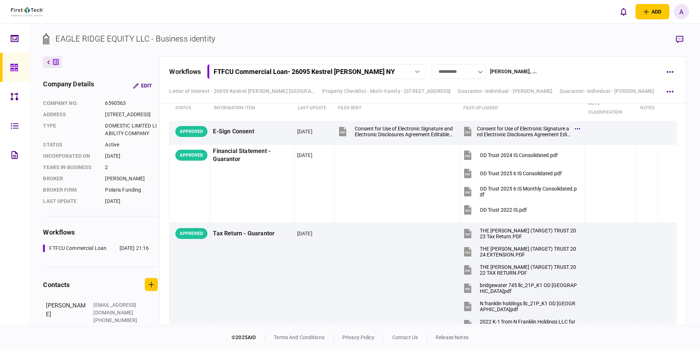
scroll to position [2992, 0]
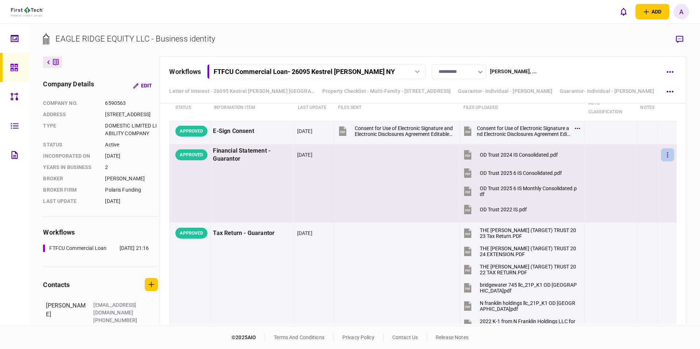
click at [670, 153] on button "button" at bounding box center [667, 154] width 13 height 13
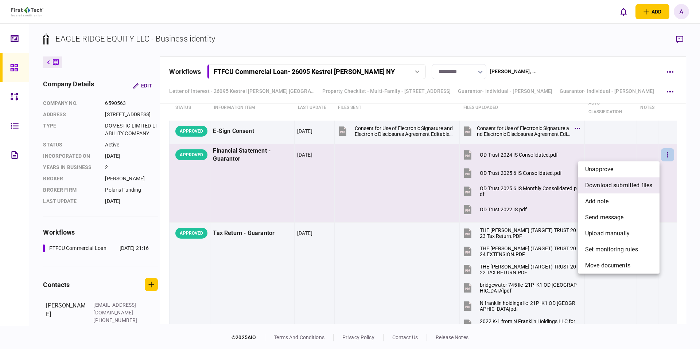
click at [623, 184] on span "download submitted files" at bounding box center [618, 185] width 67 height 9
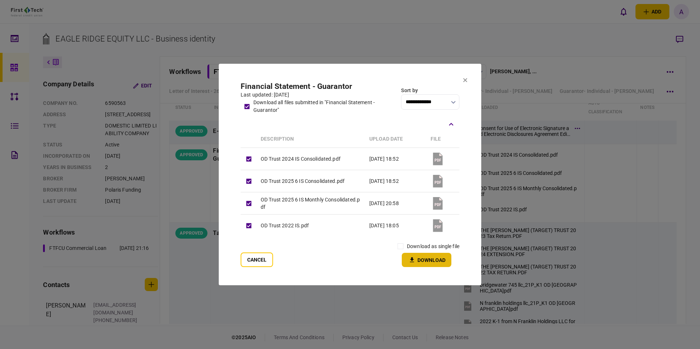
click at [414, 260] on icon "button" at bounding box center [412, 260] width 9 height 7
click at [360, 70] on section "**********" at bounding box center [350, 174] width 263 height 221
click at [377, 80] on section "**********" at bounding box center [350, 174] width 263 height 221
click at [469, 78] on section "**********" at bounding box center [350, 174] width 263 height 221
click at [466, 79] on icon at bounding box center [465, 80] width 4 height 4
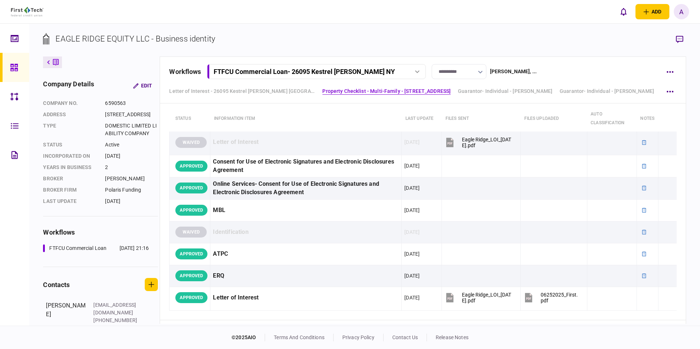
scroll to position [0, 0]
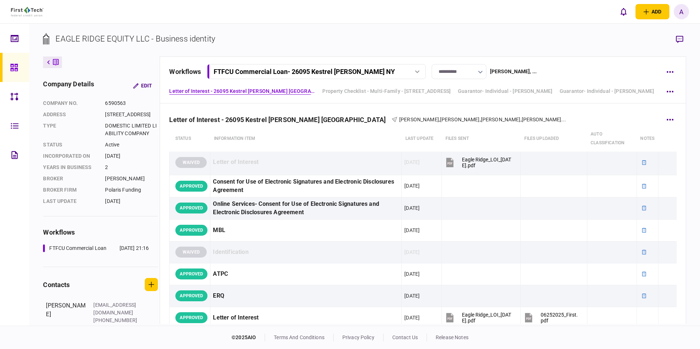
click at [355, 139] on th "Information item" at bounding box center [305, 139] width 191 height 26
click at [267, 77] on button "FTFCU Commercial Loan - [STREET_ADDRESS][PERSON_NAME]" at bounding box center [316, 71] width 219 height 15
click at [49, 59] on button at bounding box center [52, 63] width 19 height 12
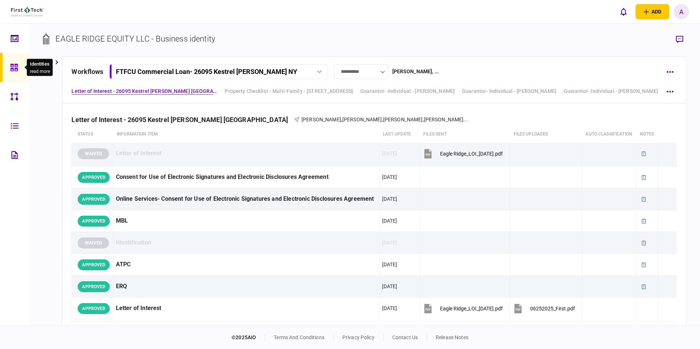
click at [21, 65] on div at bounding box center [16, 67] width 12 height 29
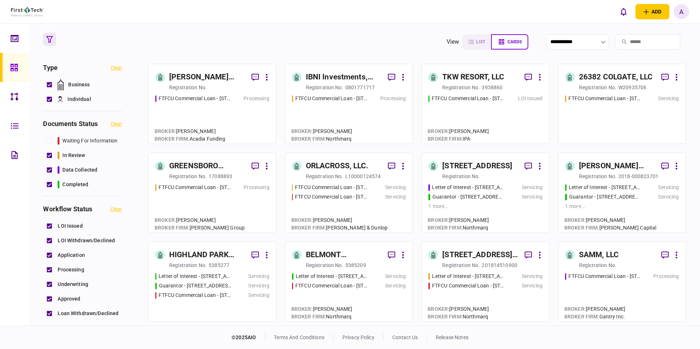
click at [602, 173] on div "registration no." at bounding box center [598, 176] width 38 height 7
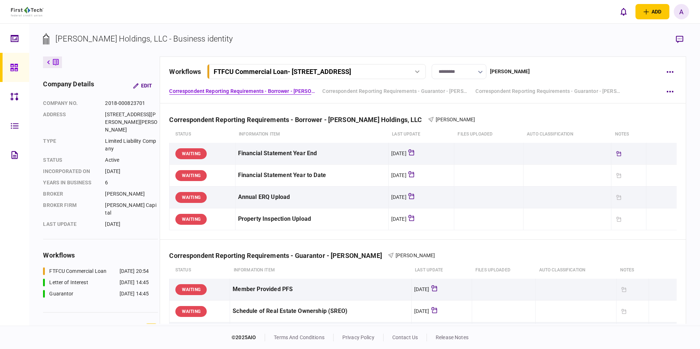
click at [354, 77] on button "FTFCU Commercial Loan - [STREET_ADDRESS]" at bounding box center [316, 71] width 219 height 15
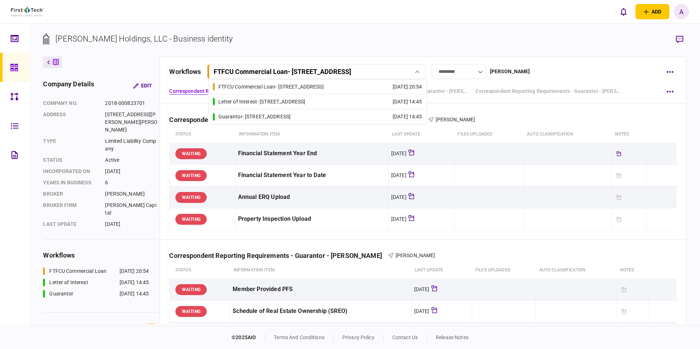
click at [323, 114] on link "Guarantor - [STREET_ADDRESS] [DATE] 14:45" at bounding box center [317, 116] width 209 height 15
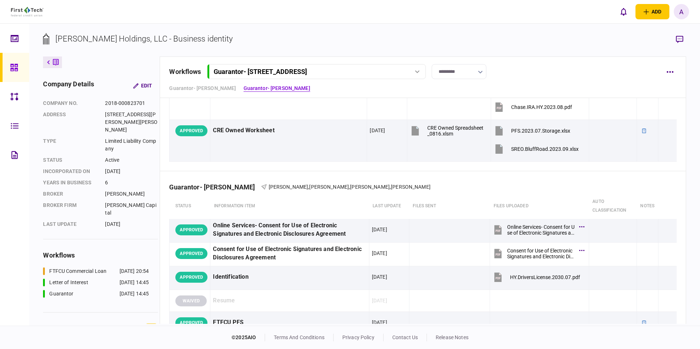
scroll to position [914, 0]
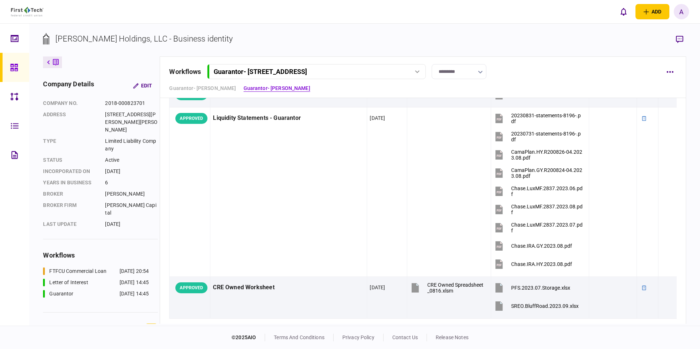
click at [307, 70] on div "Guarantor - [STREET_ADDRESS]" at bounding box center [260, 72] width 93 height 8
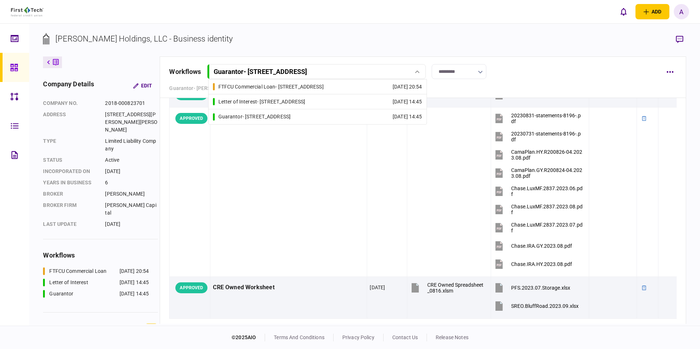
click at [306, 101] on div "Letter of Interest - [STREET_ADDRESS]" at bounding box center [261, 102] width 87 height 8
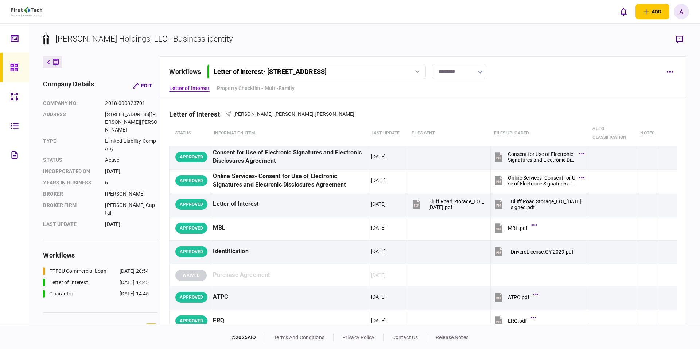
click at [364, 45] on section "[PERSON_NAME] Holdings, LLC - Business identity" at bounding box center [364, 45] width 643 height 24
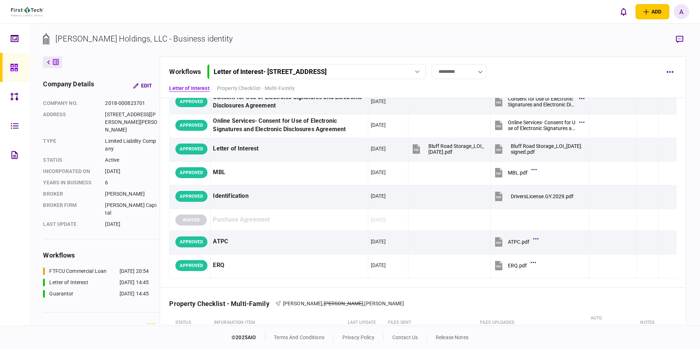
click at [462, 102] on td at bounding box center [449, 103] width 82 height 24
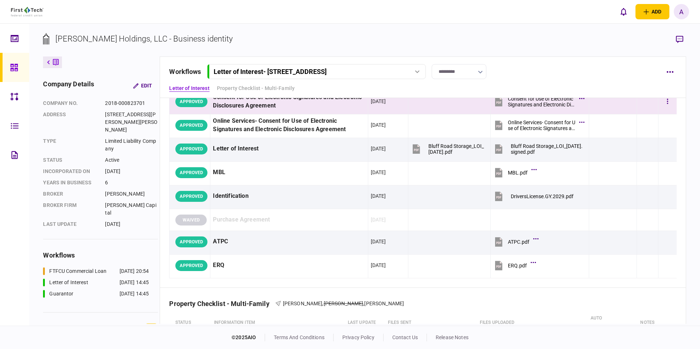
scroll to position [0, 0]
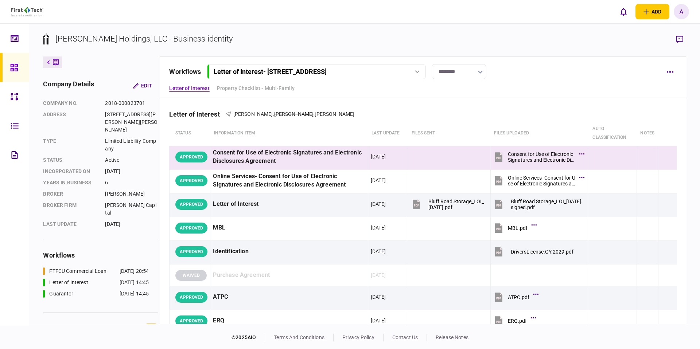
click at [18, 132] on div at bounding box center [17, 125] width 12 height 29
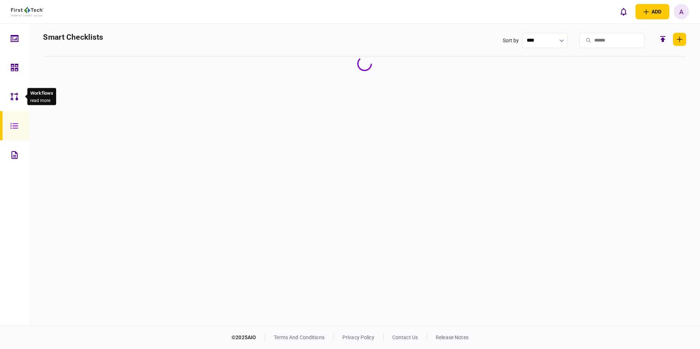
click at [18, 101] on div at bounding box center [17, 96] width 12 height 29
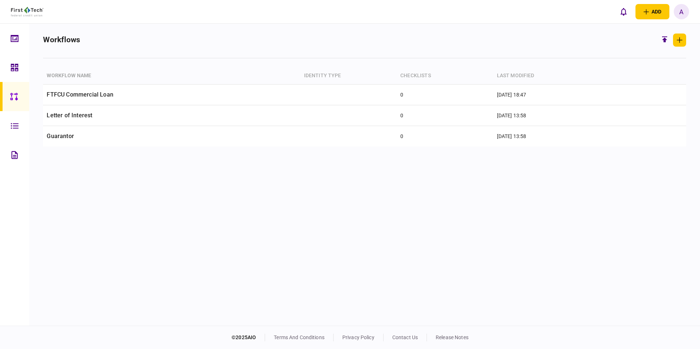
click at [18, 121] on div at bounding box center [17, 125] width 12 height 29
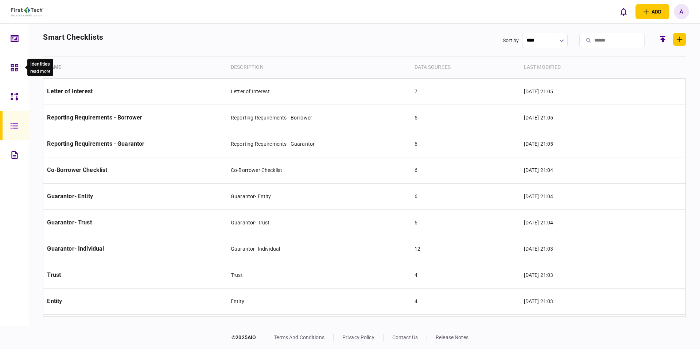
click at [15, 70] on icon at bounding box center [14, 67] width 7 height 7
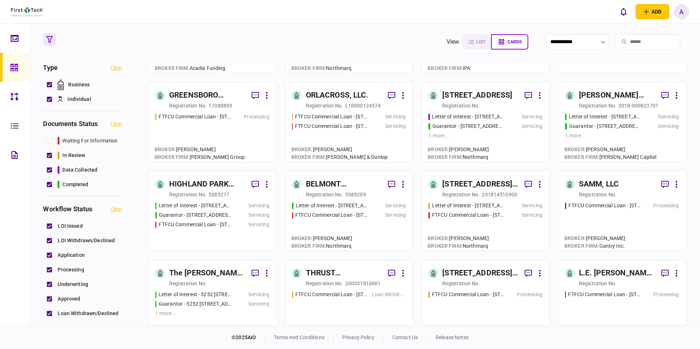
scroll to position [75, 0]
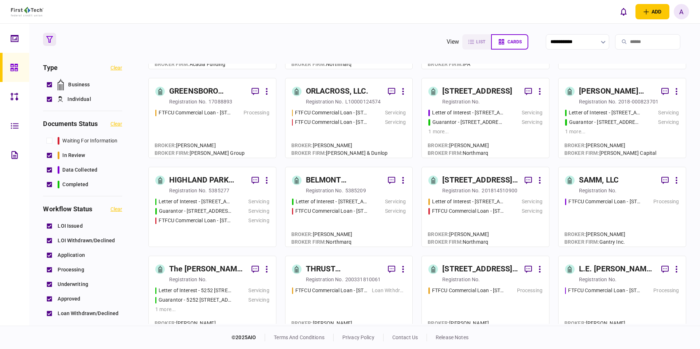
click at [461, 183] on div "[STREET_ADDRESS] REAL ESTATE LLC" at bounding box center [480, 181] width 77 height 12
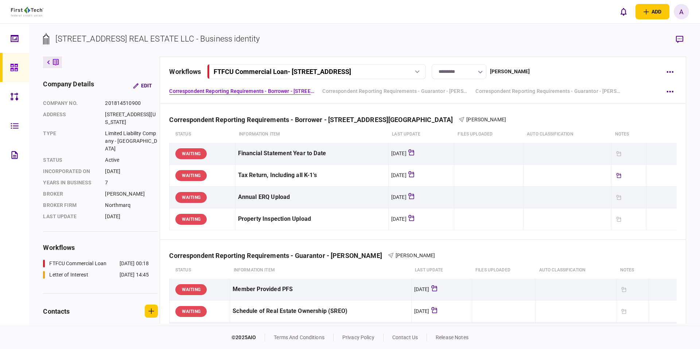
click at [374, 79] on div "workflows FTFCU Commercial Loan - 2203-[STREET_ADDRESS] FTFCU Commercial Loan -…" at bounding box center [423, 80] width 526 height 47
click at [373, 77] on button "FTFCU Commercial Loan - [STREET_ADDRESS]" at bounding box center [316, 71] width 219 height 15
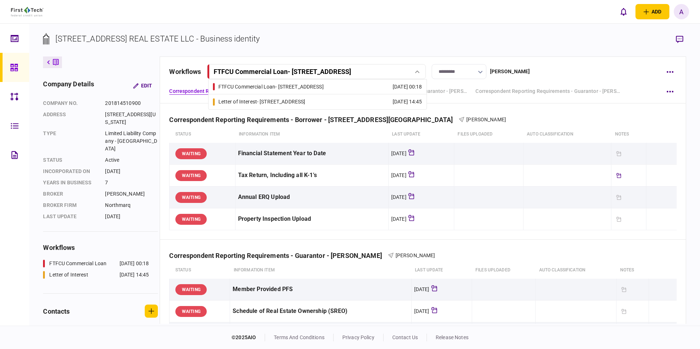
click at [306, 101] on div "Letter of Interest - [STREET_ADDRESS]" at bounding box center [261, 102] width 87 height 8
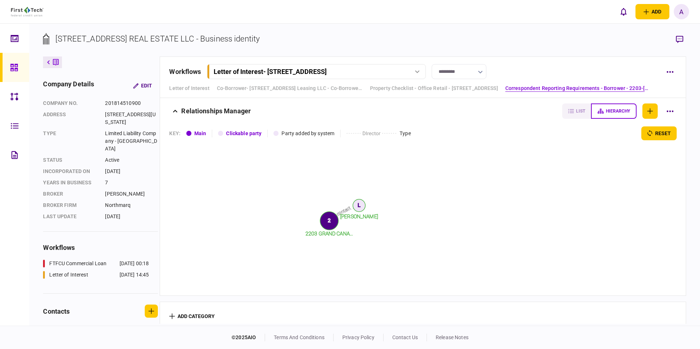
scroll to position [2198, 0]
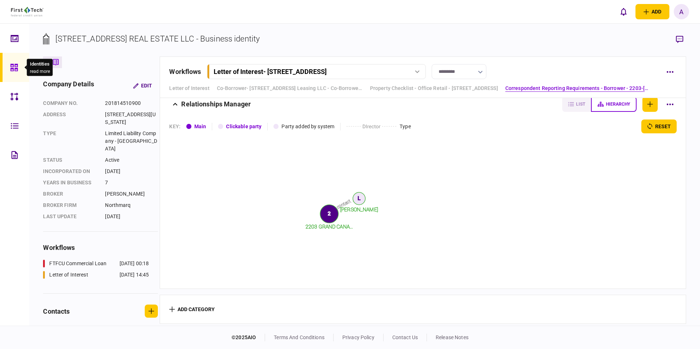
click at [50, 67] on div "Identities read more" at bounding box center [40, 67] width 26 height 17
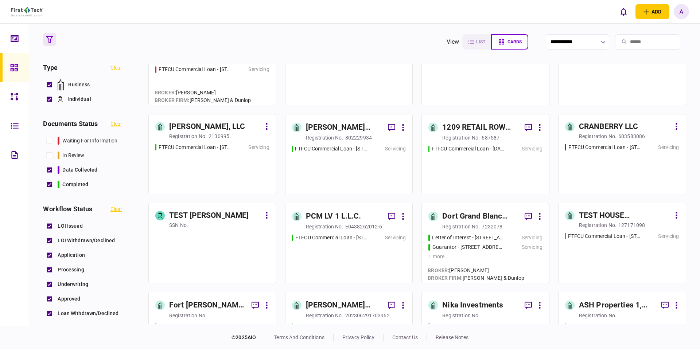
scroll to position [2604, 0]
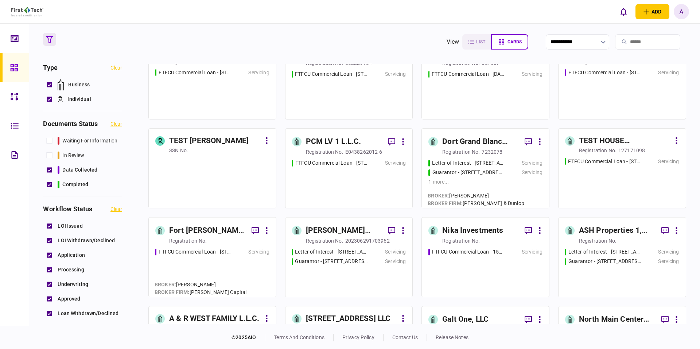
click at [222, 228] on div "Fort [PERSON_NAME] Apt, Inc" at bounding box center [207, 231] width 77 height 12
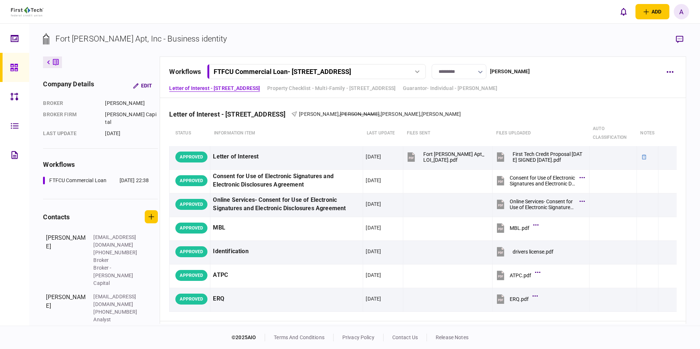
click at [351, 72] on div "FTFCU Commercial Loan - [STREET_ADDRESS]" at bounding box center [282, 72] width 137 height 8
click at [15, 66] on icon at bounding box center [13, 67] width 7 height 7
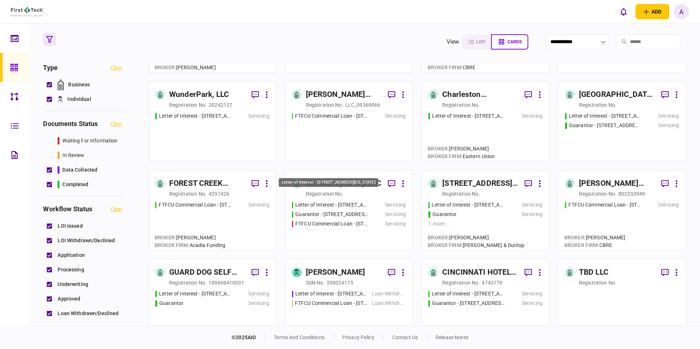
scroll to position [993, 0]
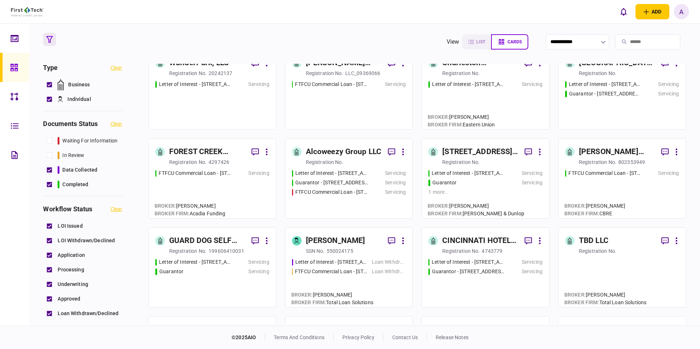
click at [334, 234] on div "[PERSON_NAME]" at bounding box center [344, 240] width 77 height 13
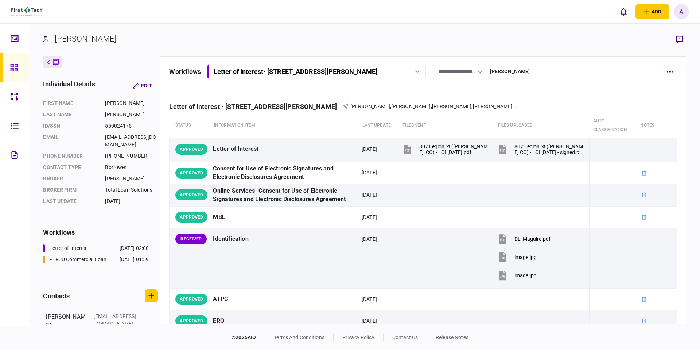
click at [335, 67] on button "Letter of Interest - [STREET_ADDRESS][PERSON_NAME]" at bounding box center [316, 71] width 219 height 15
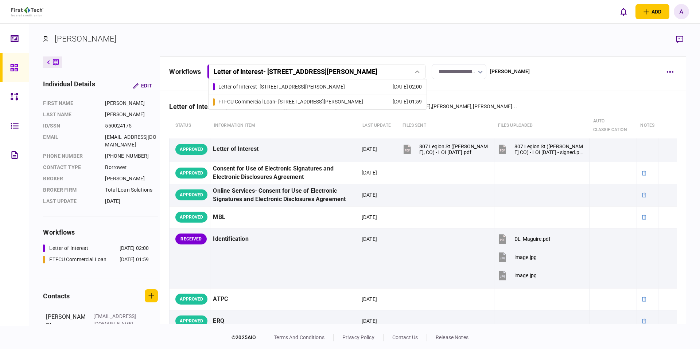
click at [315, 100] on div "FTFCU Commercial Loan - [STREET_ADDRESS][PERSON_NAME]" at bounding box center [290, 102] width 145 height 8
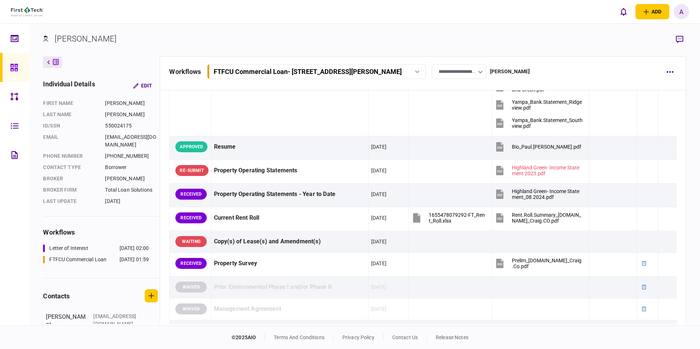
scroll to position [937, 0]
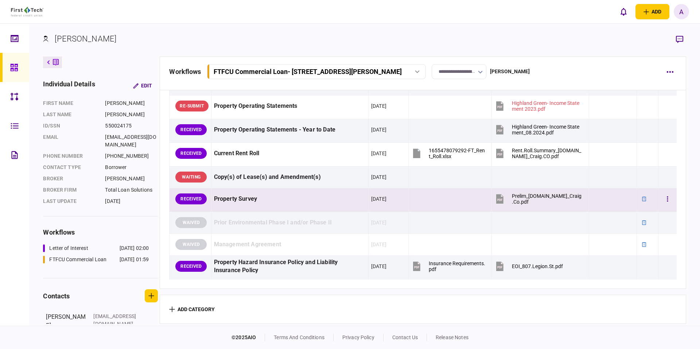
click at [560, 191] on button "Prelim_[DOMAIN_NAME]_Craig.Co.pdf" at bounding box center [538, 199] width 88 height 16
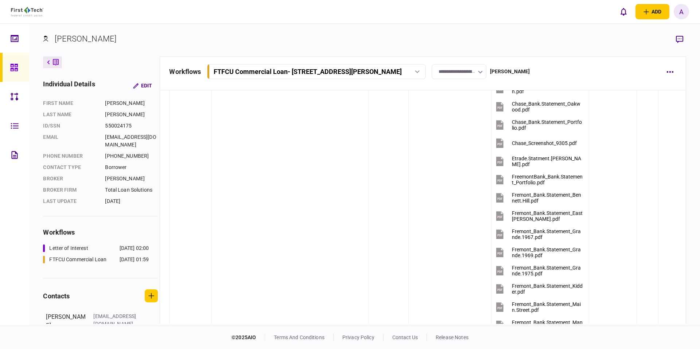
scroll to position [455, 0]
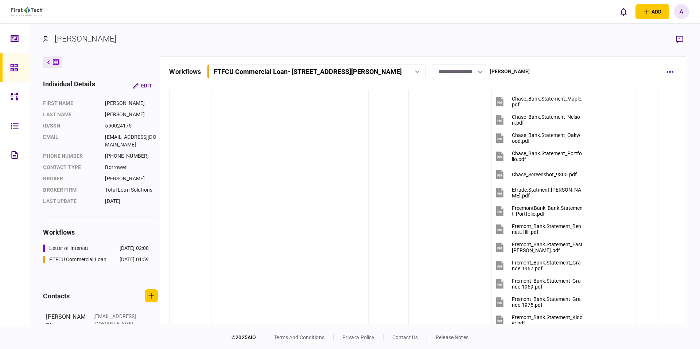
click at [12, 67] on icon at bounding box center [13, 67] width 7 height 7
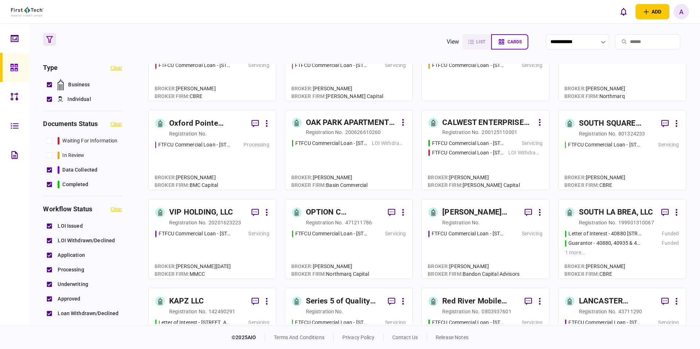
scroll to position [408, 0]
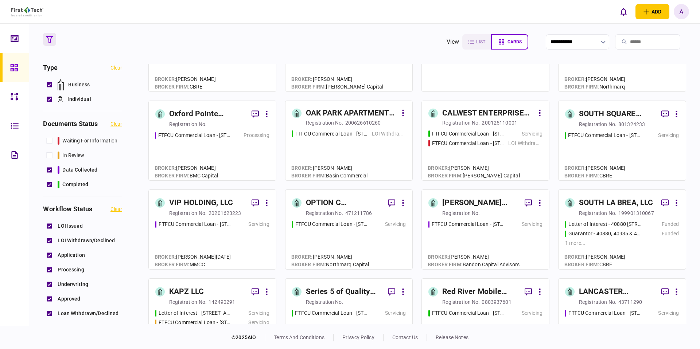
click at [456, 196] on link "[PERSON_NAME] Regency LLC registration no. FTFCU Commercial Loan - 11545 W [PER…" at bounding box center [486, 230] width 128 height 80
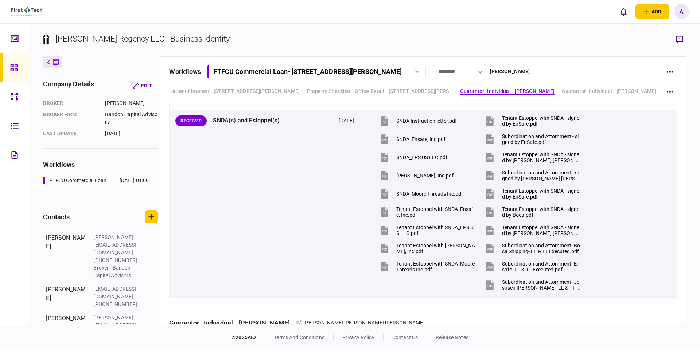
scroll to position [1551, 0]
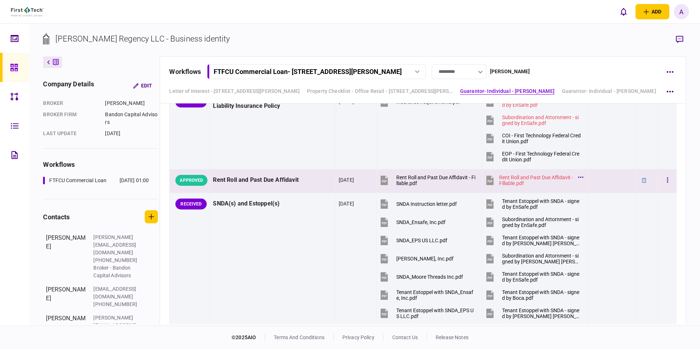
click at [604, 184] on div at bounding box center [612, 180] width 43 height 16
click at [667, 182] on icon "button" at bounding box center [667, 180] width 1 height 7
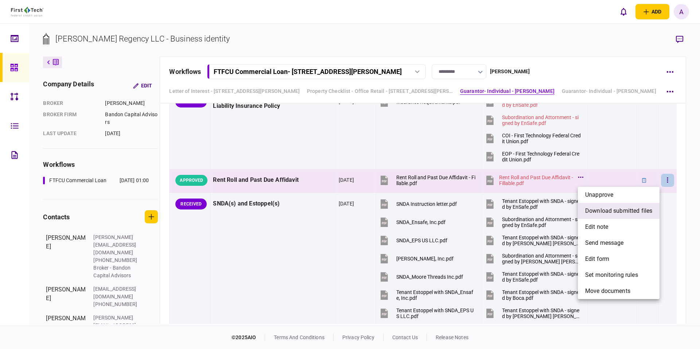
click at [621, 212] on span "download submitted files" at bounding box center [618, 211] width 67 height 9
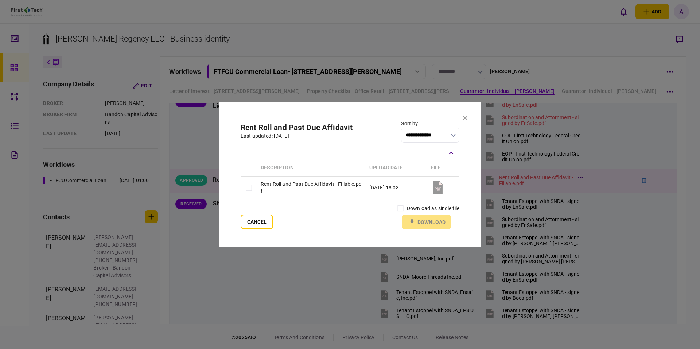
click at [276, 186] on td "Rent Roll and Past Due Affidavit - Fillable.pdf" at bounding box center [311, 187] width 109 height 22
click at [425, 222] on button "Download" at bounding box center [427, 222] width 50 height 14
click at [466, 118] on icon at bounding box center [465, 118] width 4 height 4
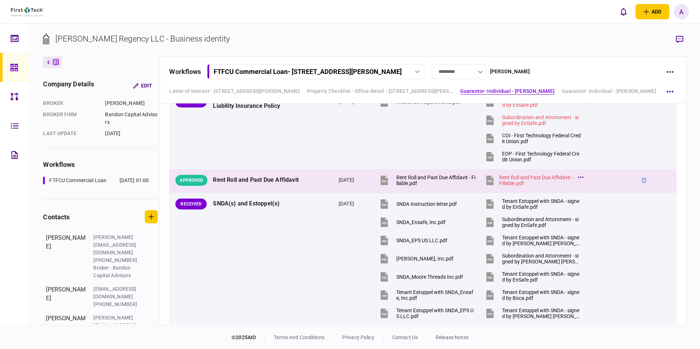
click at [23, 124] on link at bounding box center [14, 125] width 29 height 29
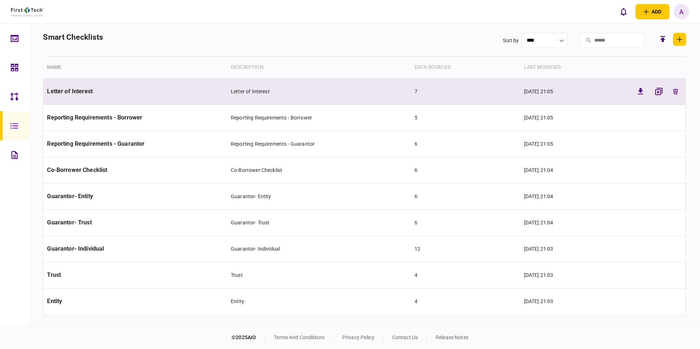
click at [288, 88] on td "Letter of Interest" at bounding box center [319, 91] width 184 height 26
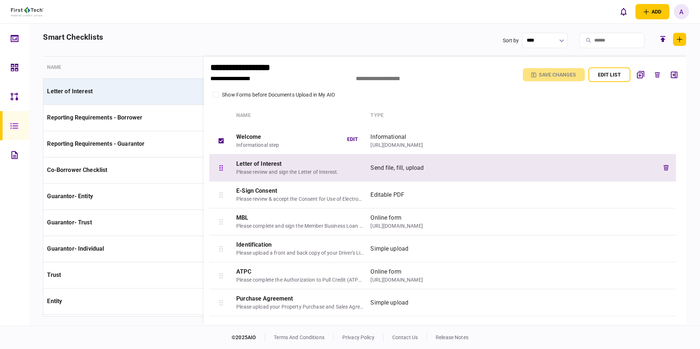
scroll to position [23, 0]
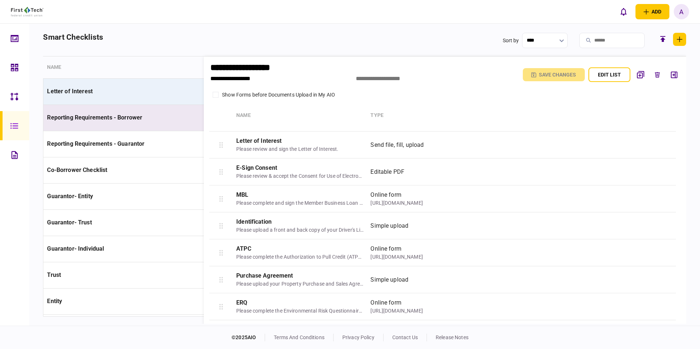
click at [156, 122] on td "Reporting Requirements - Borrower" at bounding box center [135, 118] width 184 height 26
type input "**********"
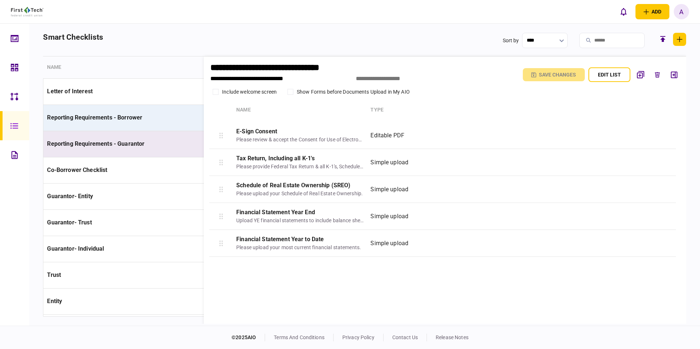
click at [139, 141] on span "Reporting Requirements - Guarantor" at bounding box center [95, 143] width 97 height 7
type input "**********"
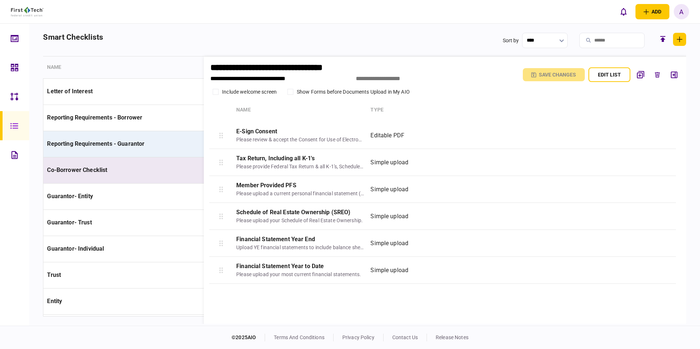
click at [148, 162] on td "Co-Borrower Checklist" at bounding box center [135, 170] width 184 height 26
type input "**********"
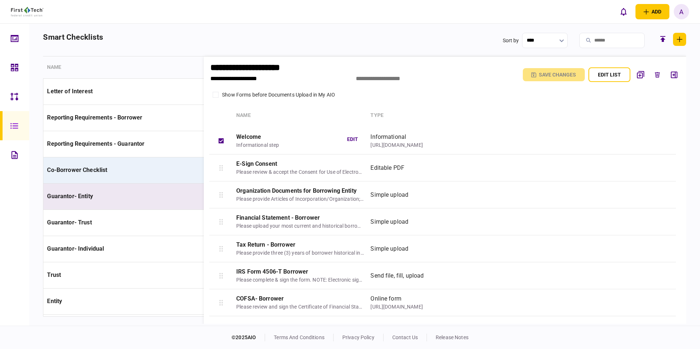
click at [162, 200] on td "Guarantor- Entity" at bounding box center [135, 196] width 184 height 26
type input "**********"
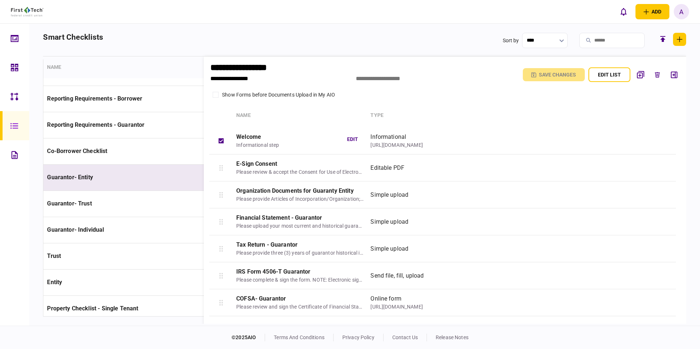
scroll to position [44, 0]
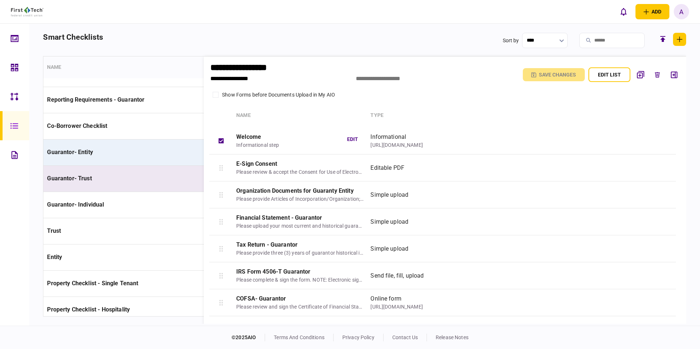
click at [135, 183] on td "Guarantor- Trust" at bounding box center [135, 179] width 184 height 26
type input "**********"
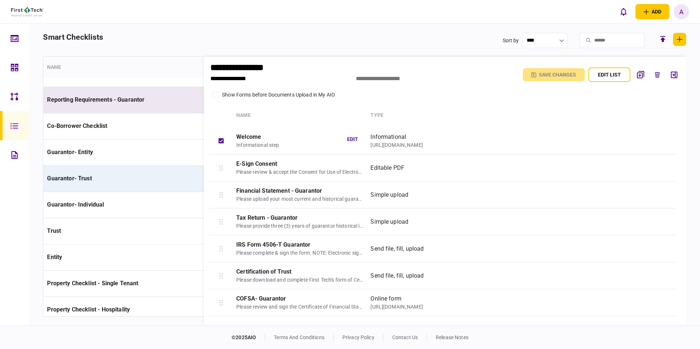
click at [163, 91] on td "Reporting Requirements - Guarantor" at bounding box center [135, 100] width 184 height 26
type input "**********"
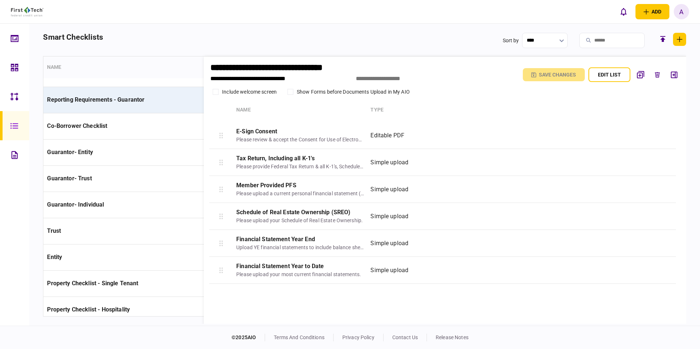
click at [682, 77] on section "**********" at bounding box center [445, 199] width 482 height 284
click at [678, 76] on button "button" at bounding box center [674, 74] width 13 height 13
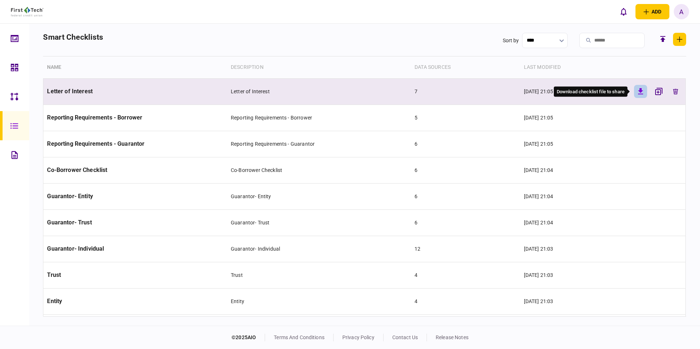
click at [638, 91] on icon "button" at bounding box center [640, 91] width 5 height 6
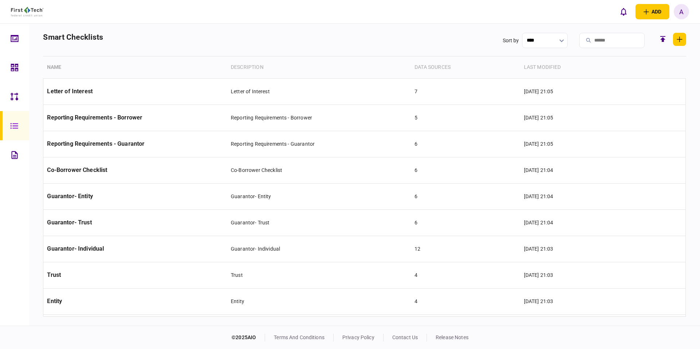
click at [512, 15] on div "add business identity individual identity a a [PERSON_NAME] [PERSON_NAME][EMAIL…" at bounding box center [350, 11] width 700 height 23
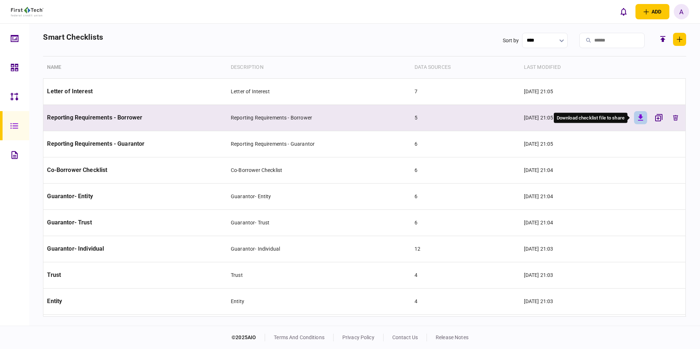
click at [640, 119] on icon "button" at bounding box center [640, 117] width 9 height 9
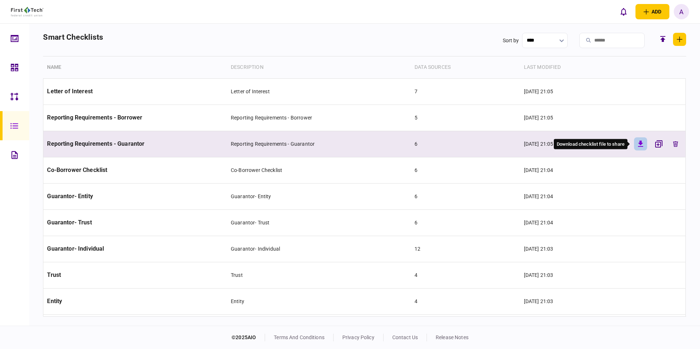
click at [638, 146] on icon "button" at bounding box center [640, 144] width 9 height 9
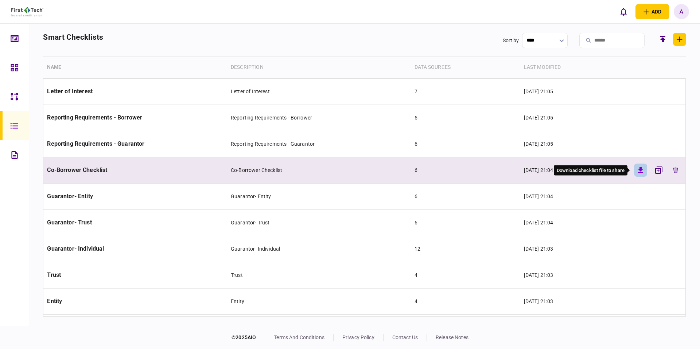
click at [638, 169] on icon "button" at bounding box center [640, 170] width 5 height 6
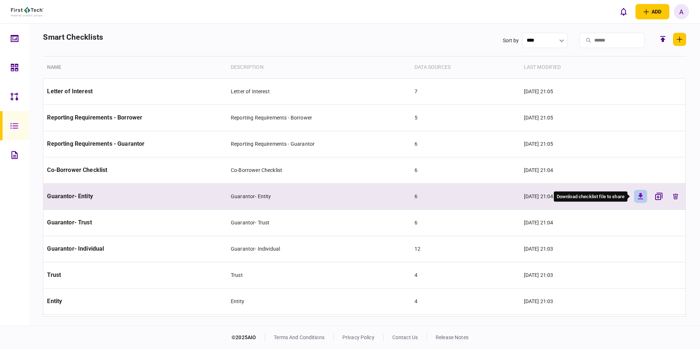
click at [641, 195] on icon "button" at bounding box center [640, 196] width 9 height 9
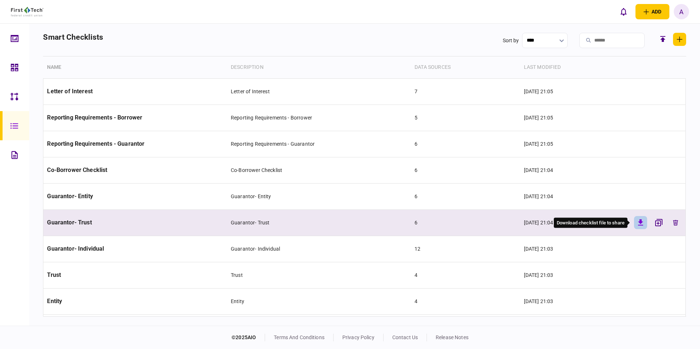
click at [641, 222] on icon "button" at bounding box center [640, 223] width 5 height 6
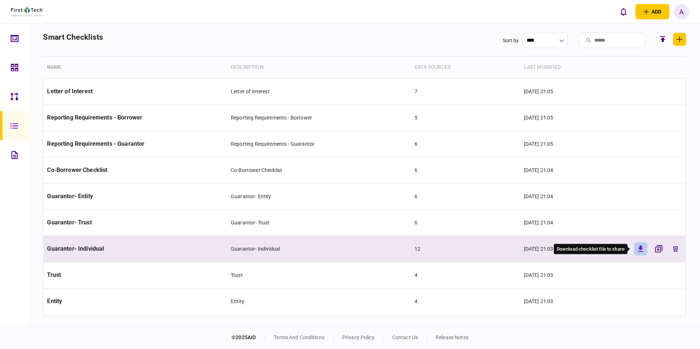
click at [638, 248] on icon "button" at bounding box center [640, 249] width 5 height 6
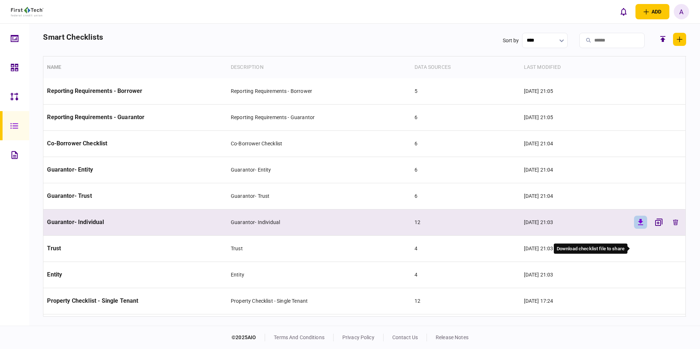
click at [638, 248] on icon "button" at bounding box center [640, 248] width 5 height 6
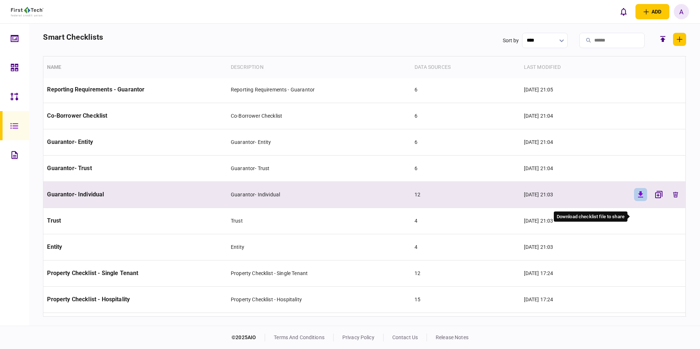
scroll to position [59, 0]
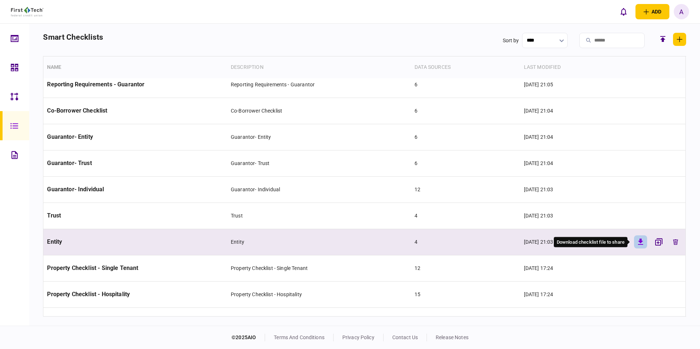
click at [639, 246] on button "button" at bounding box center [640, 242] width 13 height 13
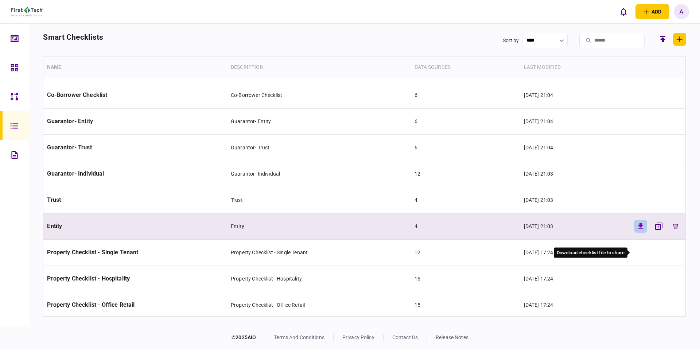
click at [639, 246] on button "button" at bounding box center [640, 252] width 13 height 13
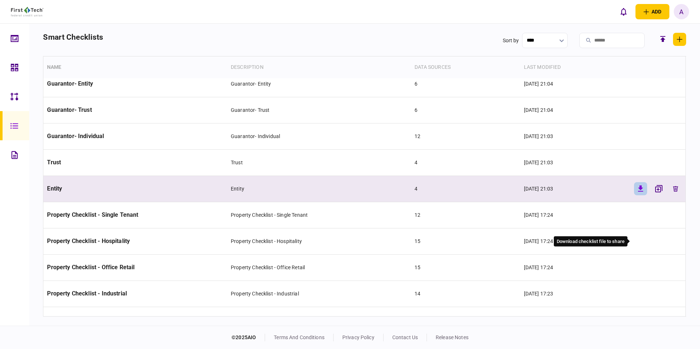
click at [639, 246] on button "button" at bounding box center [640, 241] width 13 height 13
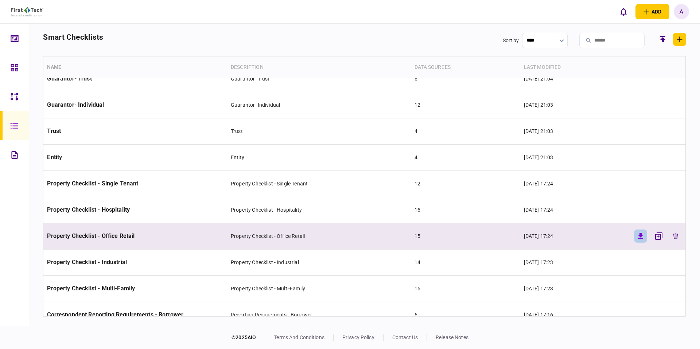
click at [639, 238] on icon "button" at bounding box center [640, 236] width 5 height 6
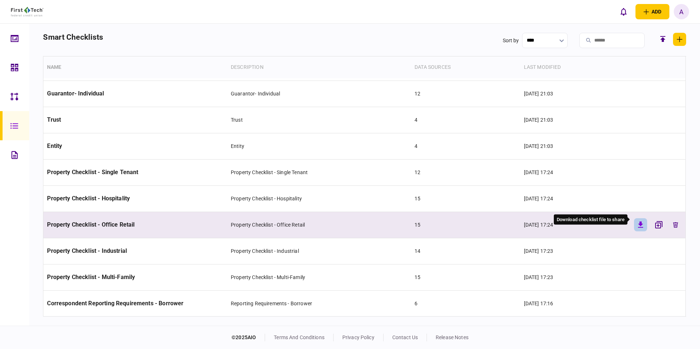
scroll to position [164, 0]
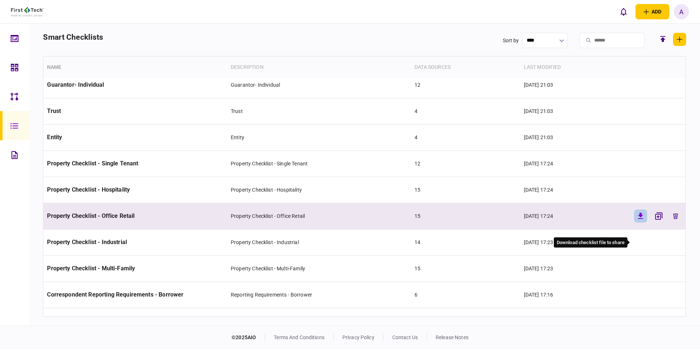
click at [639, 238] on icon "button" at bounding box center [640, 242] width 9 height 9
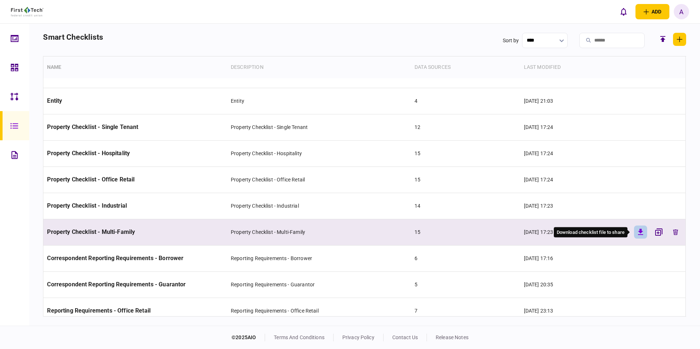
click at [639, 232] on icon "button" at bounding box center [640, 232] width 5 height 6
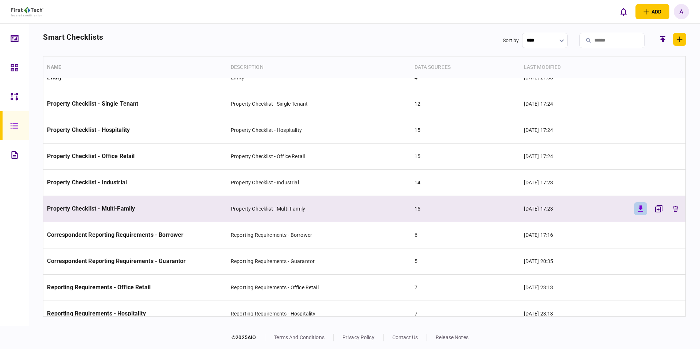
scroll to position [235, 0]
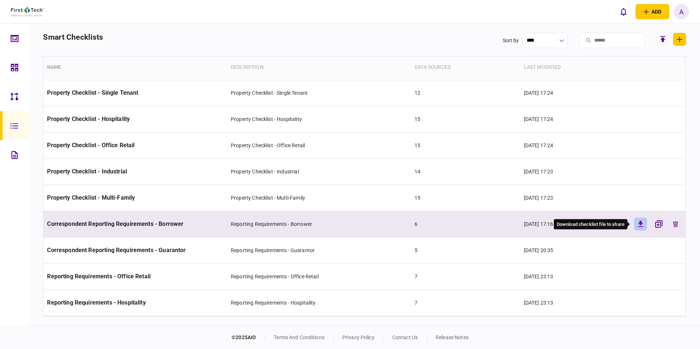
click at [639, 222] on icon "button" at bounding box center [640, 224] width 5 height 6
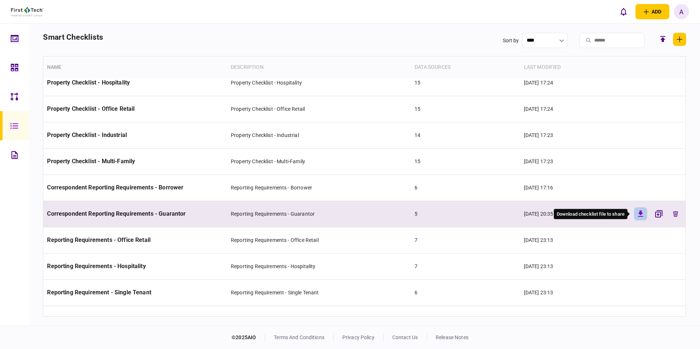
click at [639, 218] on icon "button" at bounding box center [640, 214] width 9 height 9
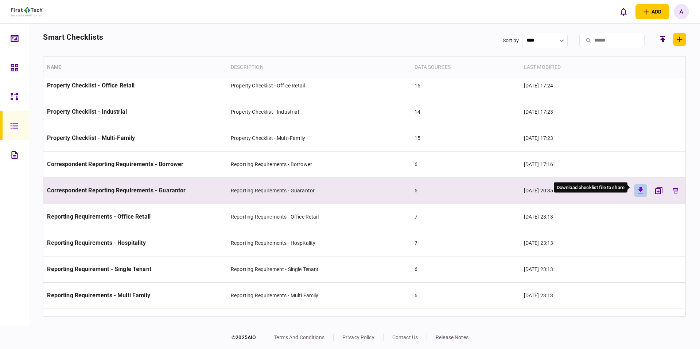
scroll to position [304, 0]
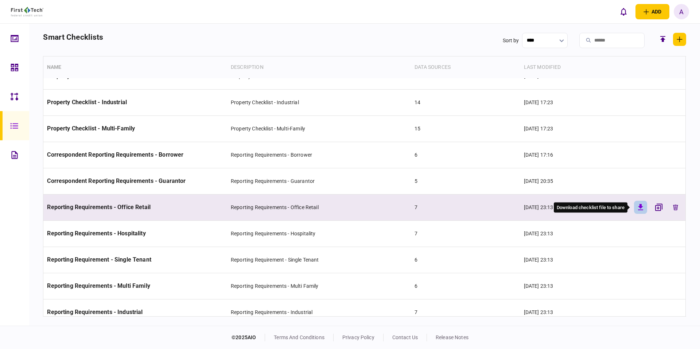
click at [639, 206] on icon "button" at bounding box center [640, 207] width 5 height 6
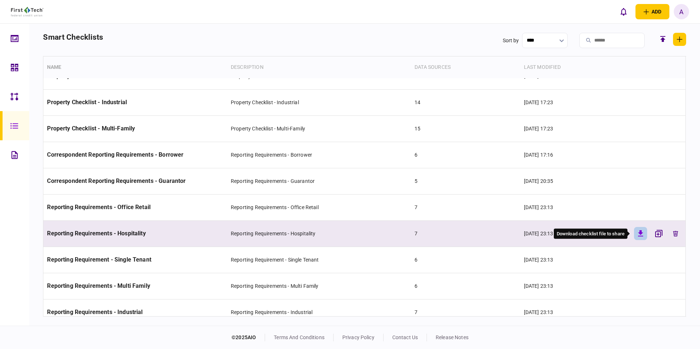
click at [640, 233] on icon "button" at bounding box center [640, 233] width 5 height 6
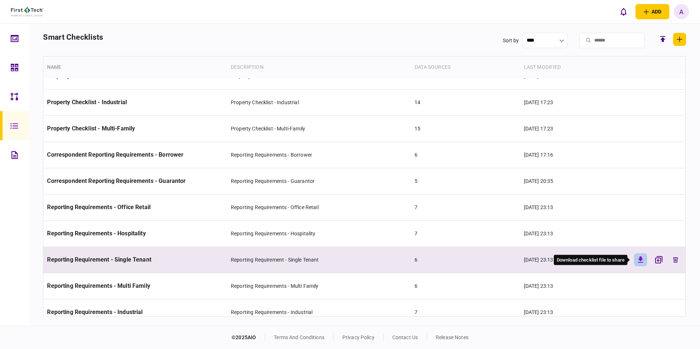
click at [638, 258] on icon "button" at bounding box center [640, 260] width 5 height 6
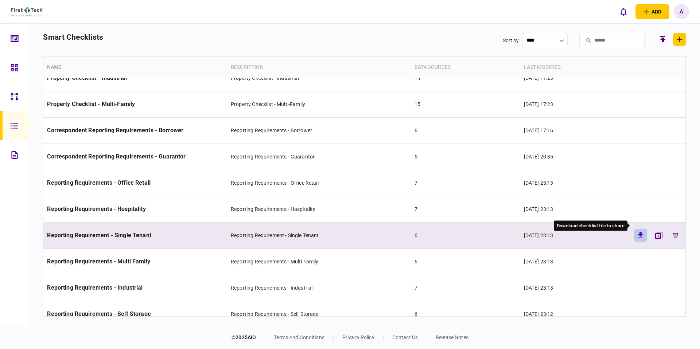
scroll to position [341, 0]
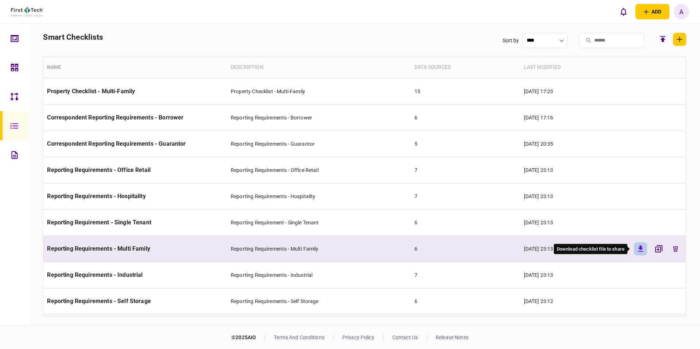
click at [639, 249] on icon "button" at bounding box center [640, 249] width 5 height 6
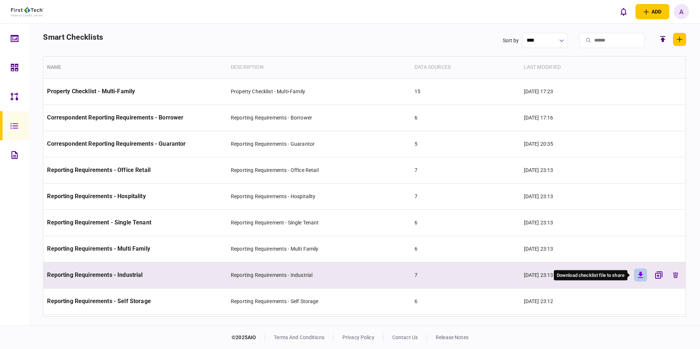
click at [639, 273] on icon "button" at bounding box center [640, 275] width 5 height 6
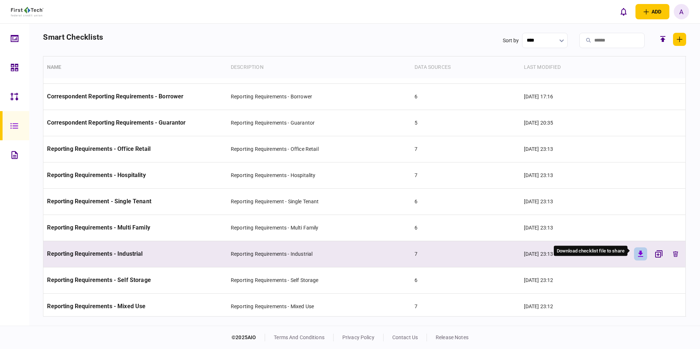
scroll to position [366, 0]
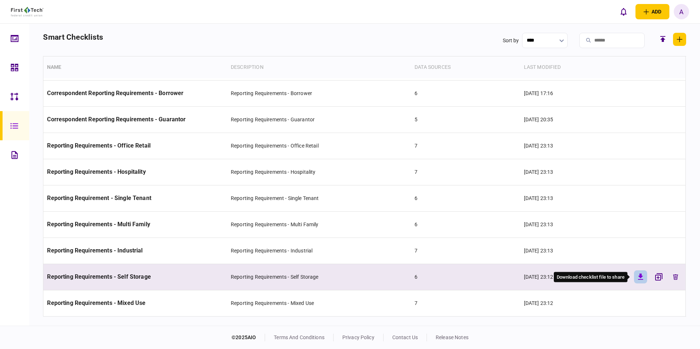
click at [639, 275] on icon "button" at bounding box center [640, 277] width 5 height 6
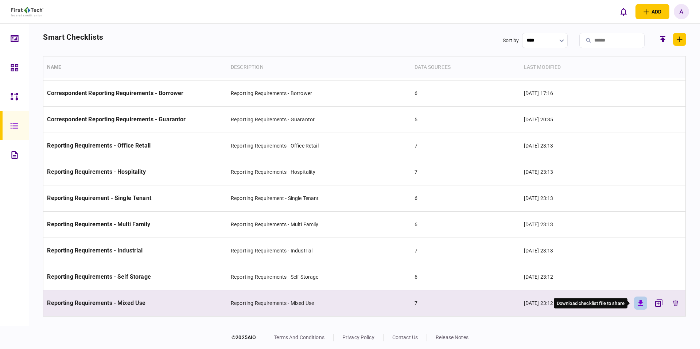
click at [640, 300] on icon "button" at bounding box center [640, 303] width 9 height 9
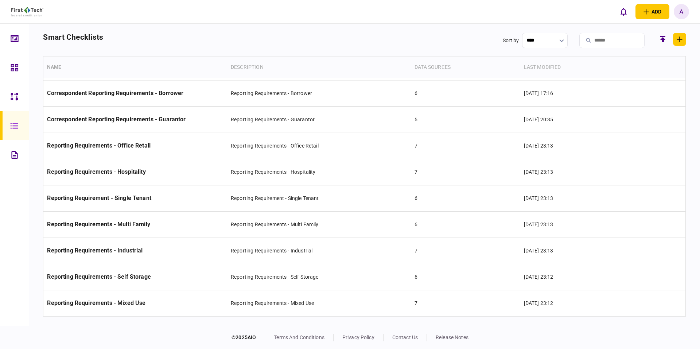
click at [23, 157] on link at bounding box center [14, 154] width 29 height 29
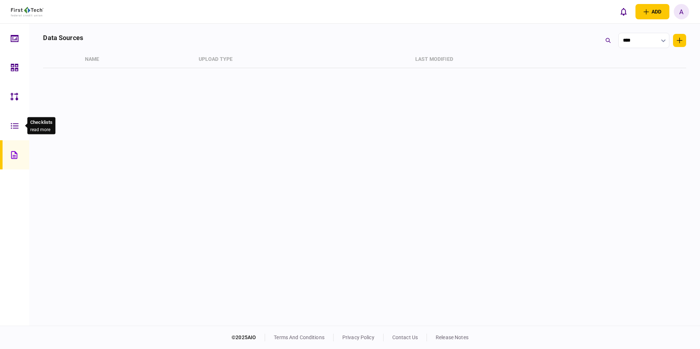
click at [12, 147] on div at bounding box center [16, 154] width 12 height 29
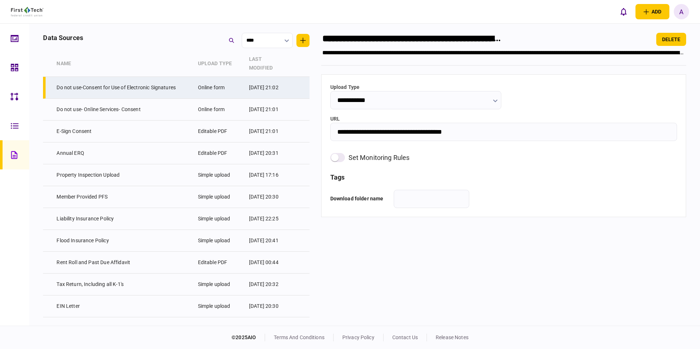
click at [250, 49] on div "data sources **** Name Upload Type last modified Do not use-Consent for Use of …" at bounding box center [176, 178] width 266 height 291
click at [255, 43] on input "****" at bounding box center [267, 40] width 51 height 15
click at [266, 79] on li "Name" at bounding box center [271, 76] width 50 height 18
type input "****"
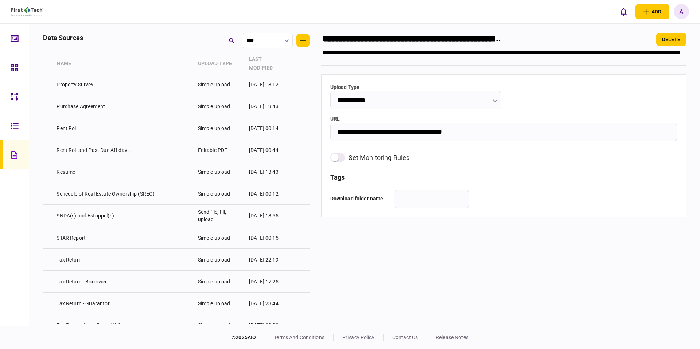
scroll to position [1279, 0]
